Goal: Navigation & Orientation: Understand site structure

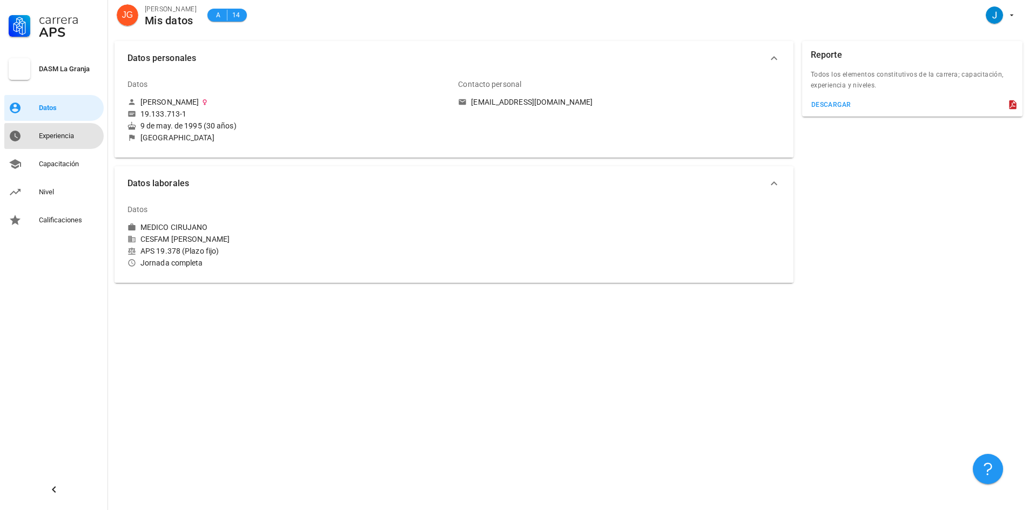
click at [62, 142] on div "Experiencia" at bounding box center [69, 135] width 60 height 17
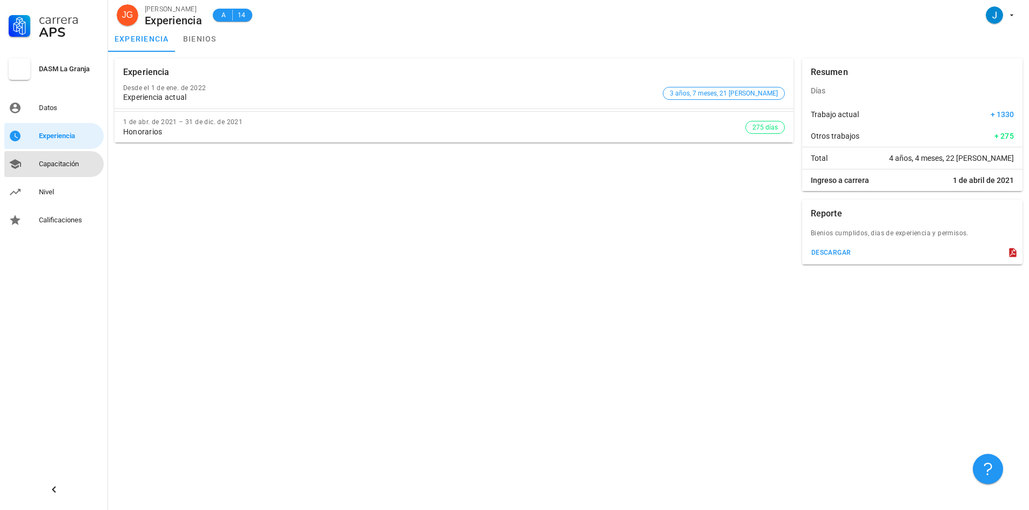
click at [51, 164] on div "Capacitación" at bounding box center [69, 164] width 60 height 9
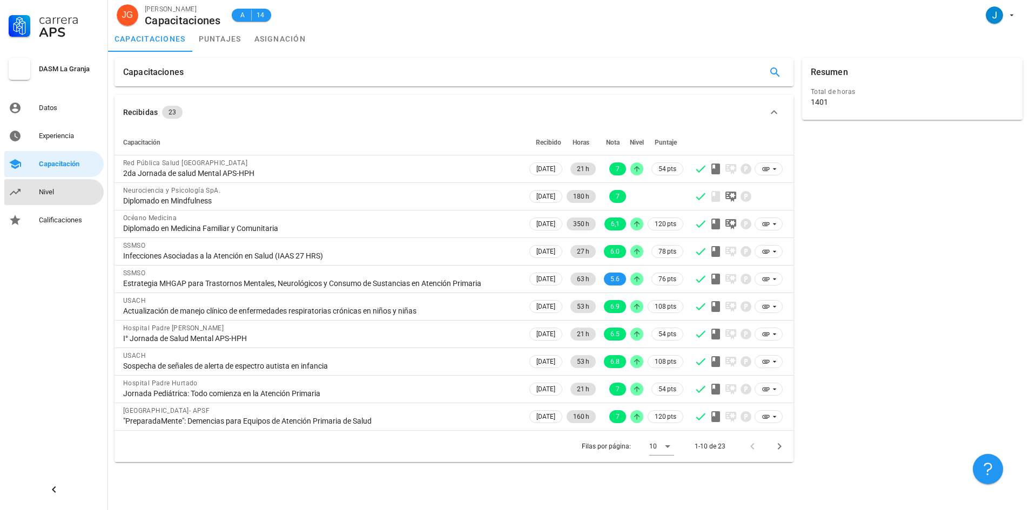
click at [56, 202] on link "Nivel" at bounding box center [53, 192] width 99 height 26
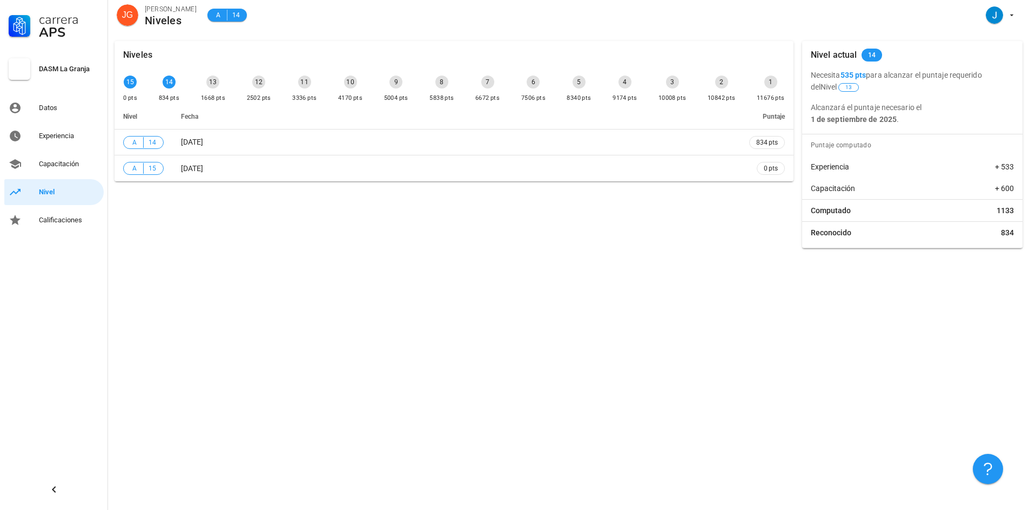
click at [370, 221] on div "Niveles 15 0 pts 14 834 pts 13 1668 pts 12 2502 pts 11 3336 pts 10 4170 pts 9 5…" at bounding box center [454, 145] width 688 height 216
click at [529, 304] on div "Niveles 15 0 pts 14 834 pts 13 1668 pts 12 2502 pts 11 3336 pts 10 4170 pts 9 5…" at bounding box center [568, 273] width 921 height 476
click at [71, 140] on div "Experiencia" at bounding box center [69, 136] width 60 height 9
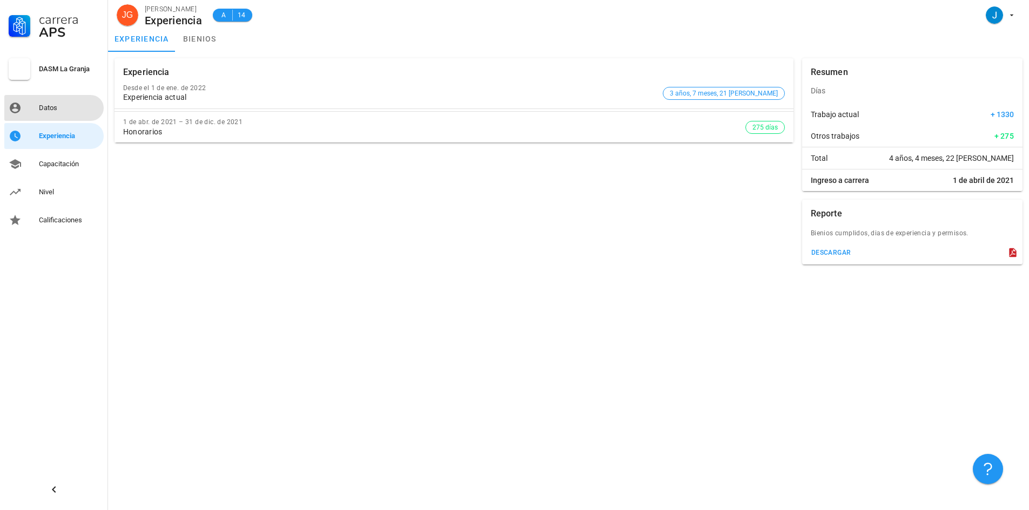
click at [62, 109] on div "Datos" at bounding box center [69, 108] width 60 height 9
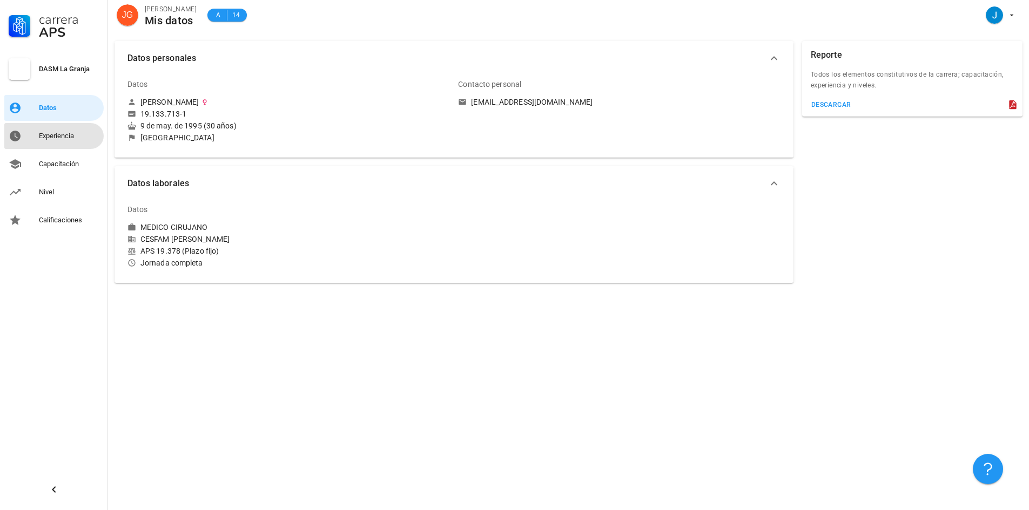
click at [60, 136] on div "Experiencia" at bounding box center [69, 136] width 60 height 9
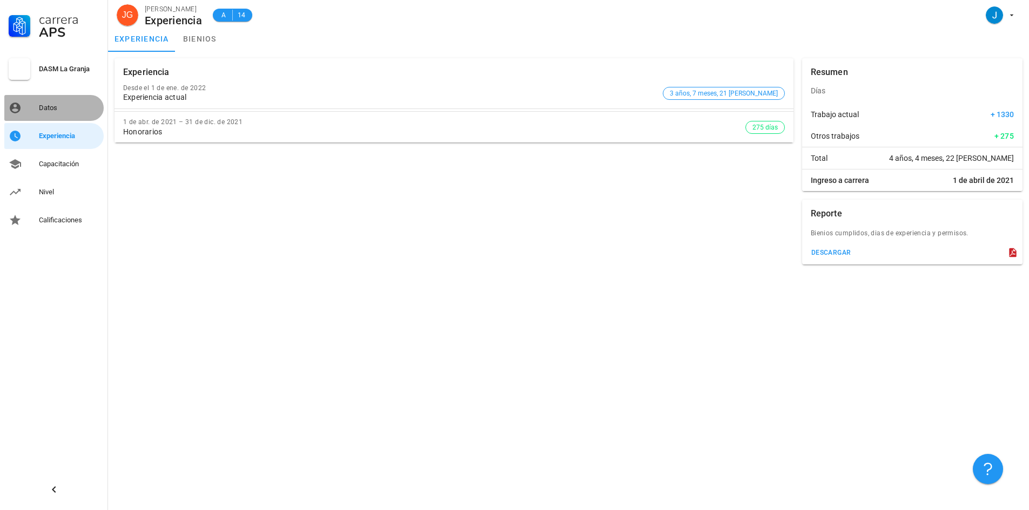
click at [57, 115] on div "Datos" at bounding box center [69, 107] width 60 height 17
